Goal: Task Accomplishment & Management: Complete application form

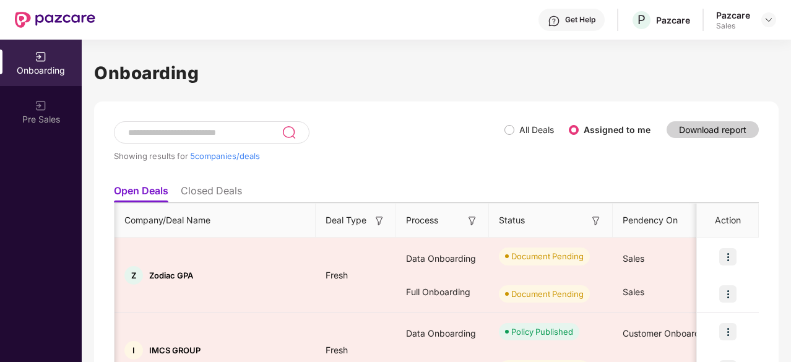
scroll to position [0, 15]
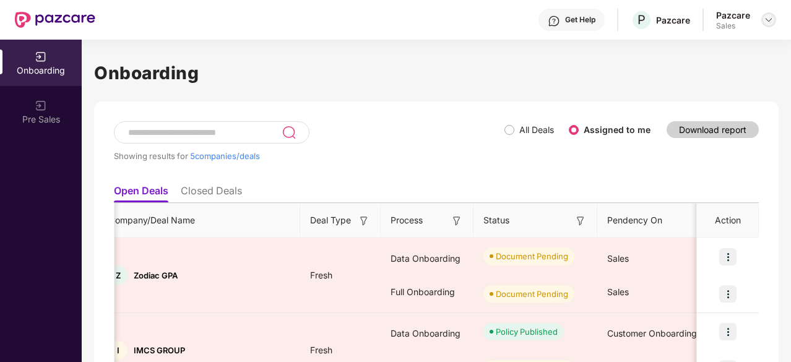
click at [765, 22] on img at bounding box center [769, 20] width 10 height 10
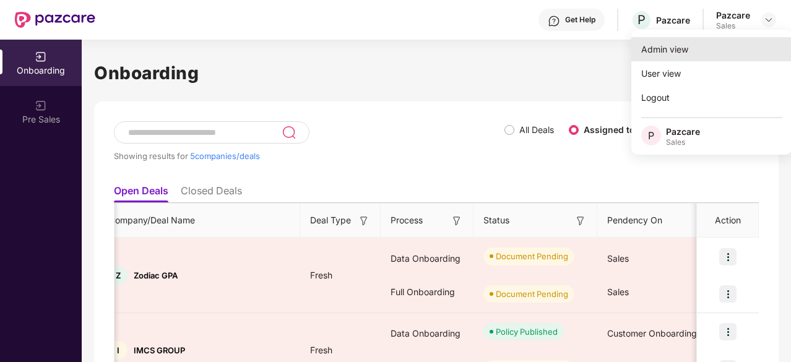
click at [729, 47] on div "Admin view" at bounding box center [712, 49] width 161 height 24
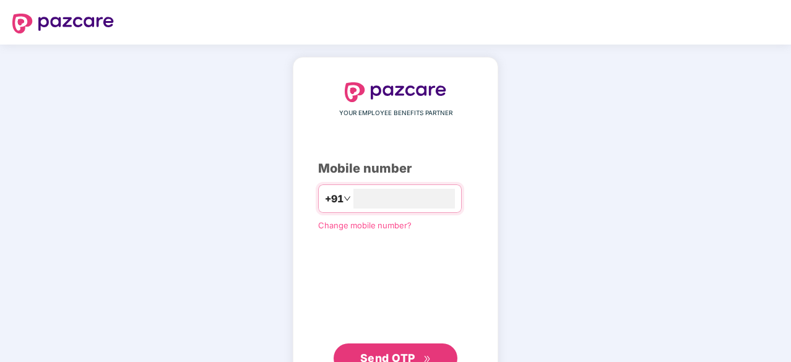
scroll to position [7, 0]
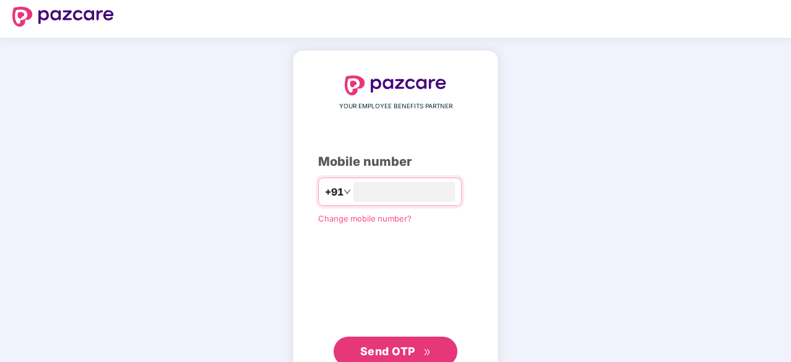
type input "**********"
click at [394, 344] on span "Send OTP" at bounding box center [387, 350] width 55 height 13
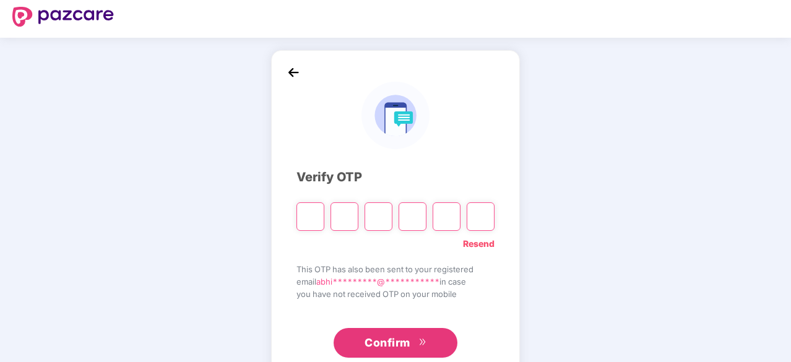
type input "*"
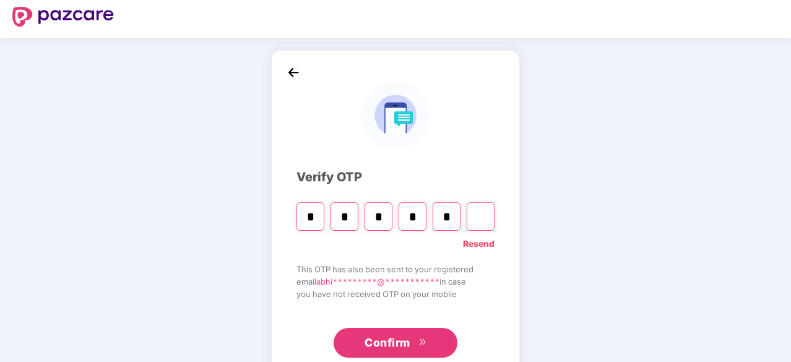
type input "*"
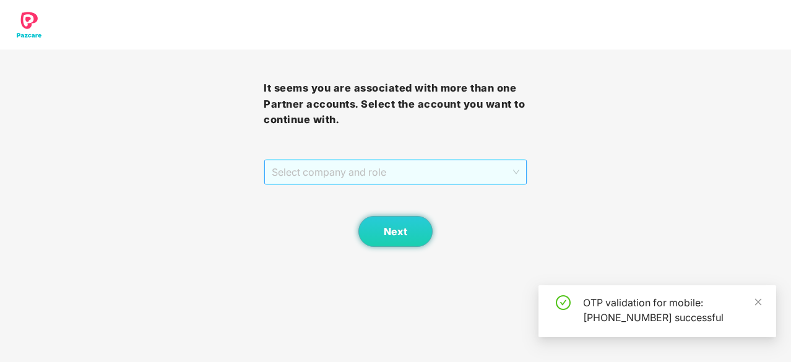
click at [401, 162] on span "Select company and role" at bounding box center [396, 172] width 248 height 24
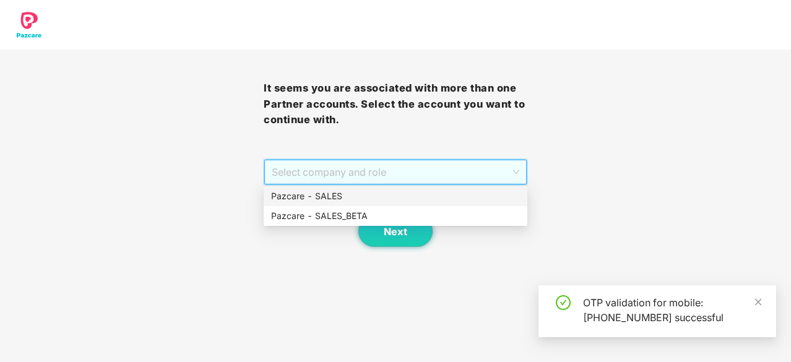
click at [378, 193] on div "Pazcare - SALES" at bounding box center [395, 196] width 249 height 14
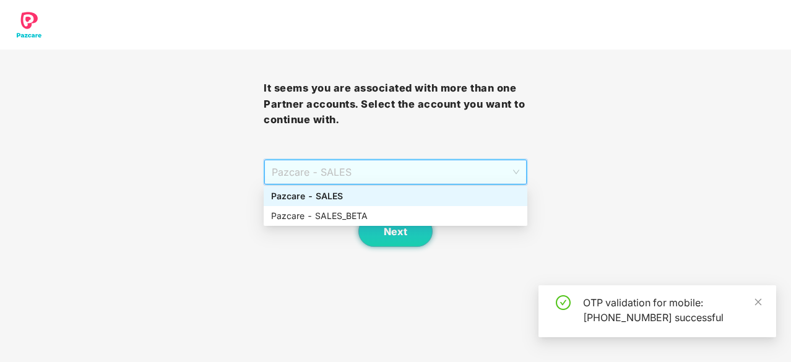
click at [387, 181] on span "Pazcare - SALES" at bounding box center [396, 172] width 248 height 24
click at [381, 196] on div "Pazcare - SALES" at bounding box center [395, 196] width 249 height 14
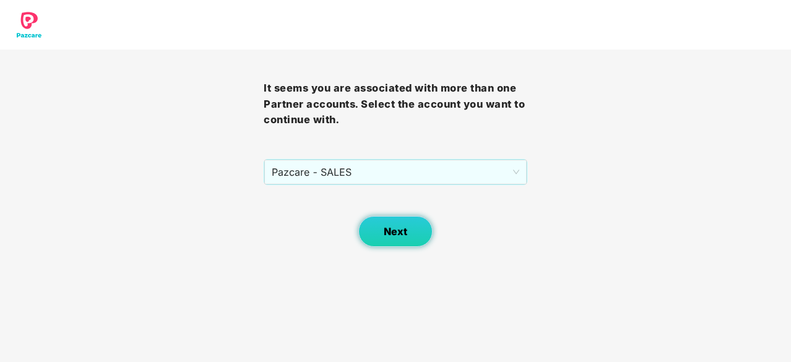
click at [392, 228] on span "Next" at bounding box center [396, 232] width 24 height 12
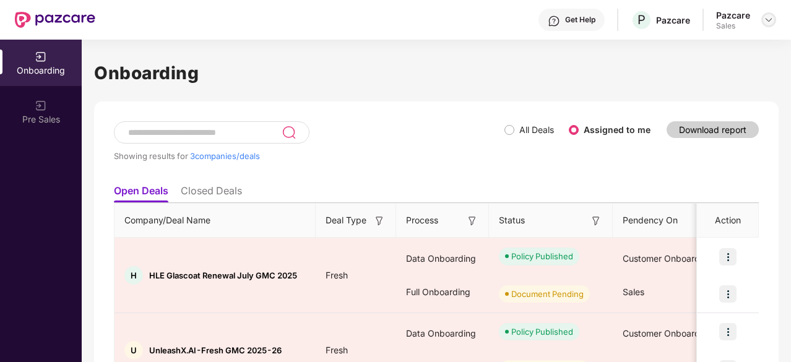
click at [770, 23] on img at bounding box center [769, 20] width 10 height 10
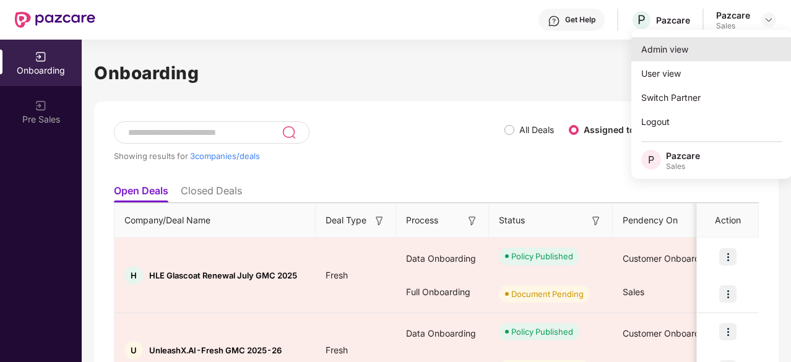
click at [726, 48] on div "Admin view" at bounding box center [712, 49] width 161 height 24
